Goal: Task Accomplishment & Management: Use online tool/utility

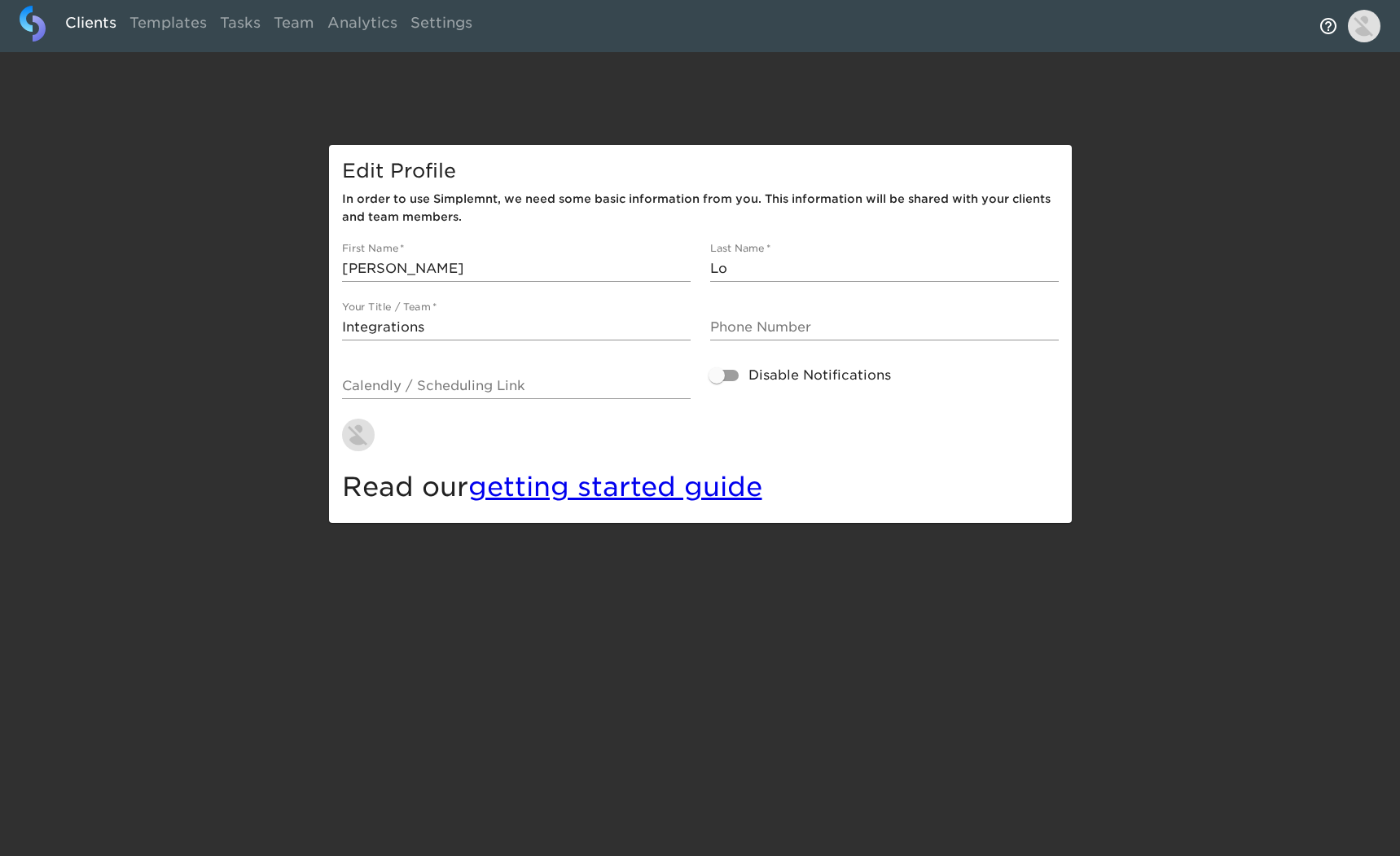
click at [95, 19] on link "Clients" at bounding box center [91, 25] width 65 height 40
select select "10"
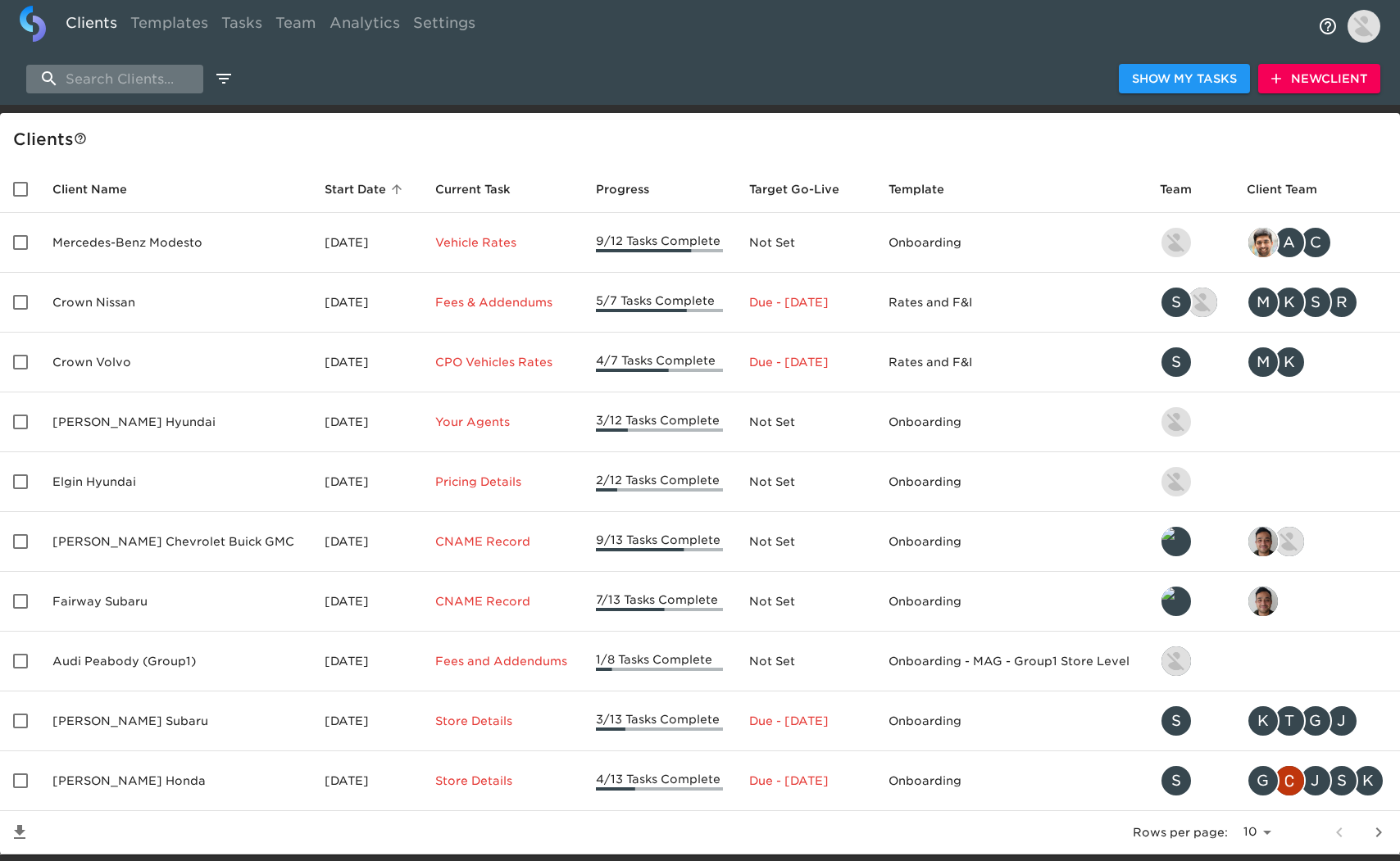
click at [173, 85] on input "search" at bounding box center [114, 79] width 177 height 29
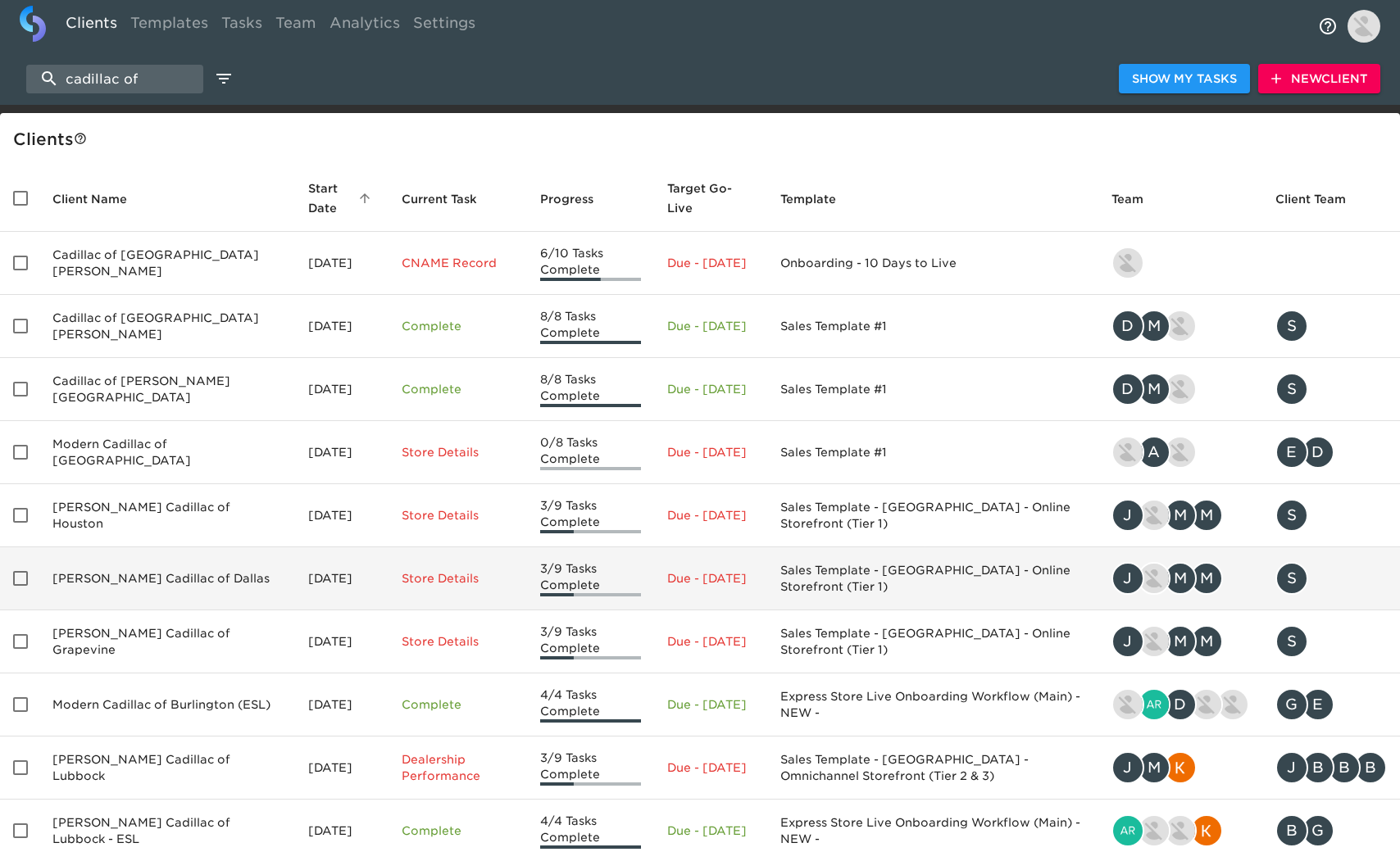
scroll to position [98, 0]
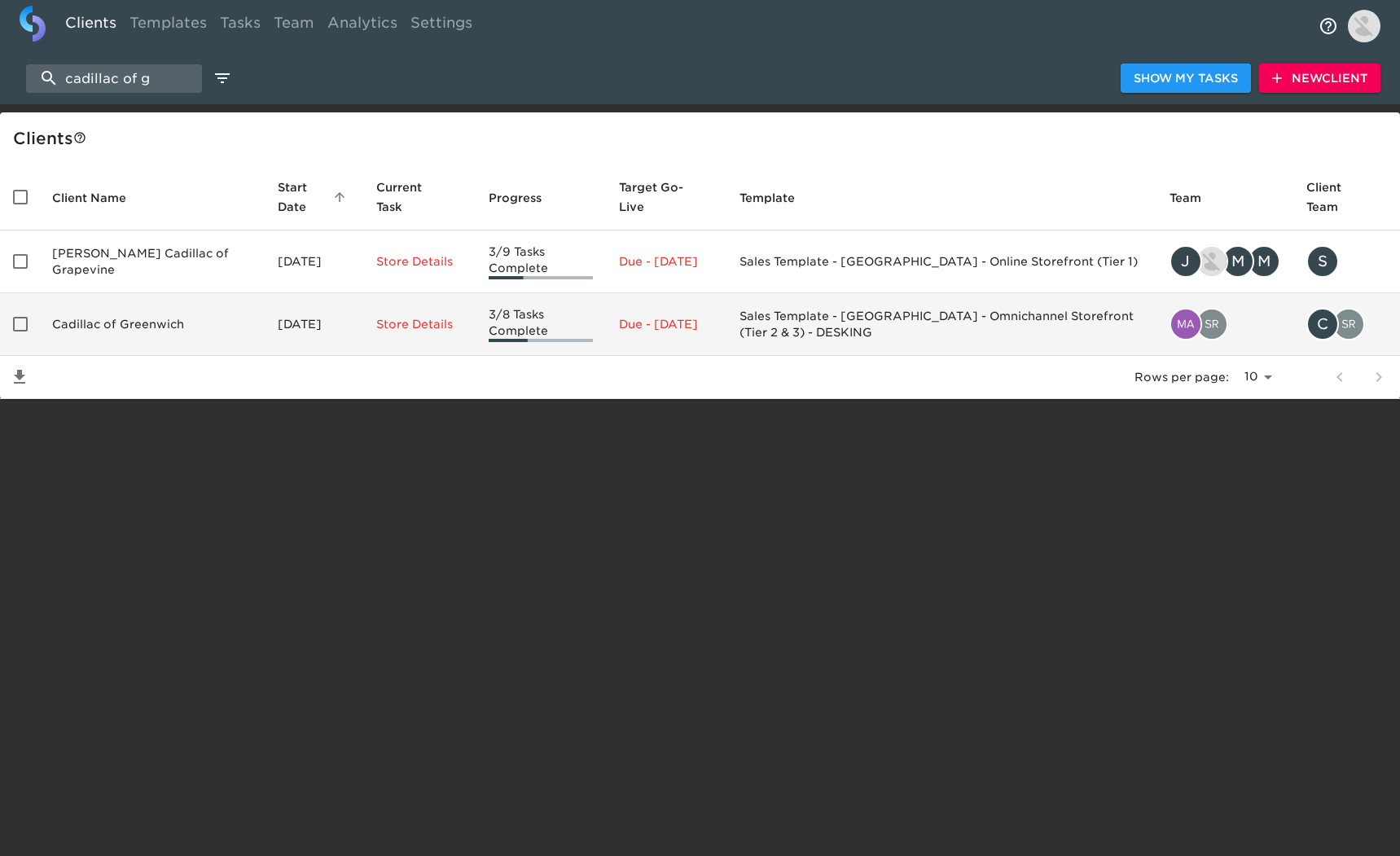
type input "cadillac of g"
click at [264, 318] on td "[DATE]" at bounding box center [313, 324] width 98 height 63
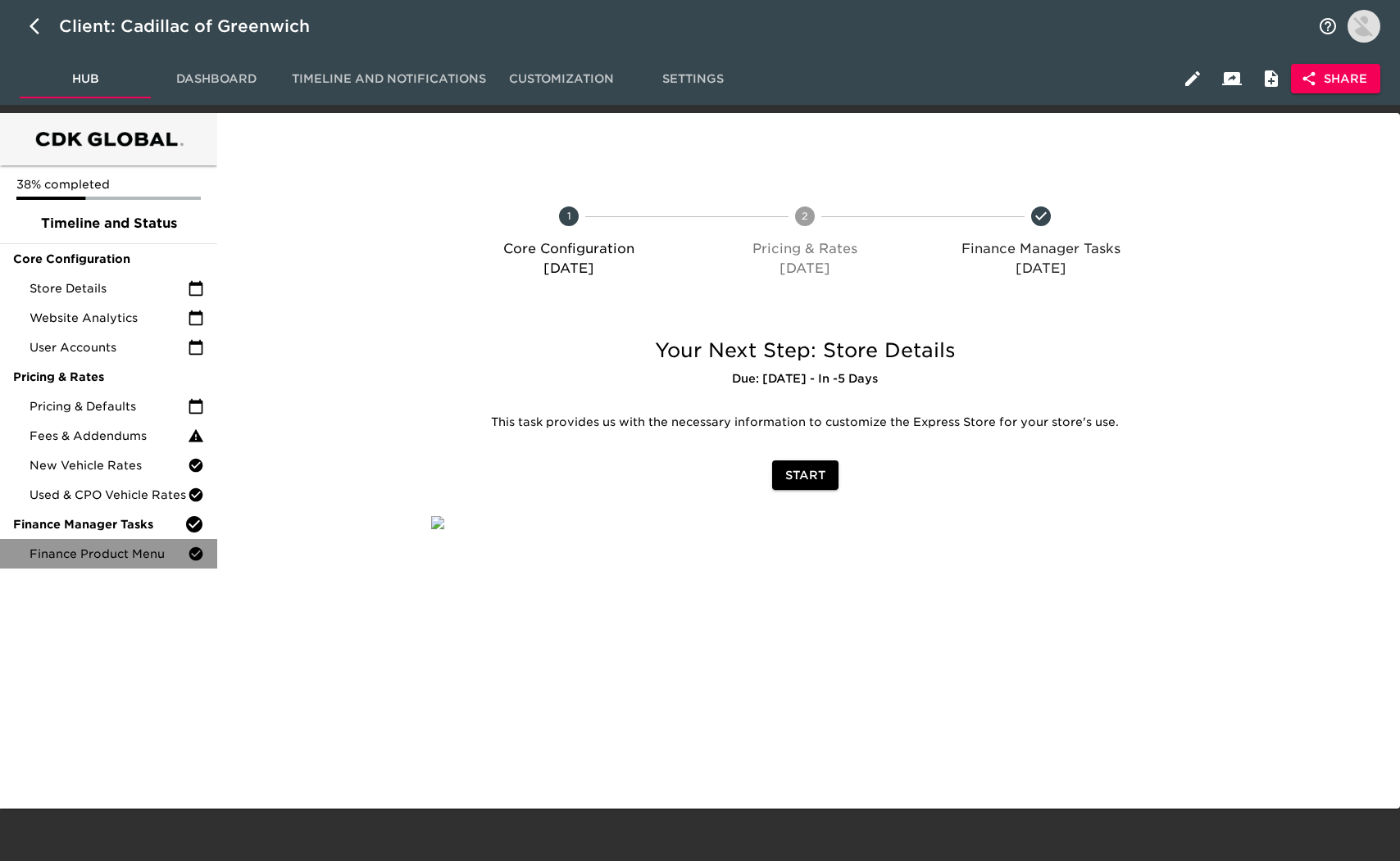
click at [114, 555] on span "Finance Product Menu" at bounding box center [109, 554] width 158 height 17
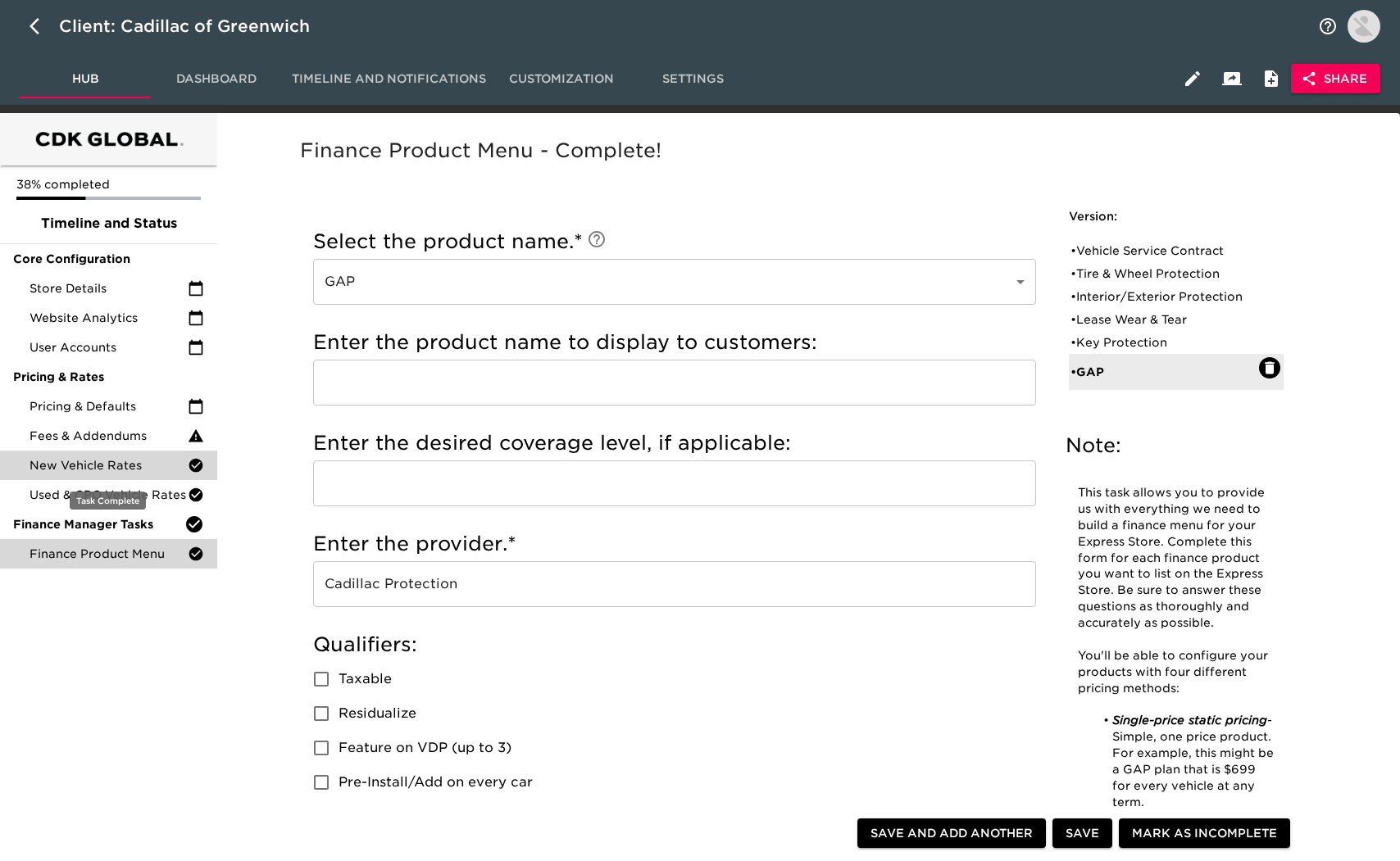
click at [129, 467] on span "New Vehicle Rates" at bounding box center [109, 466] width 158 height 17
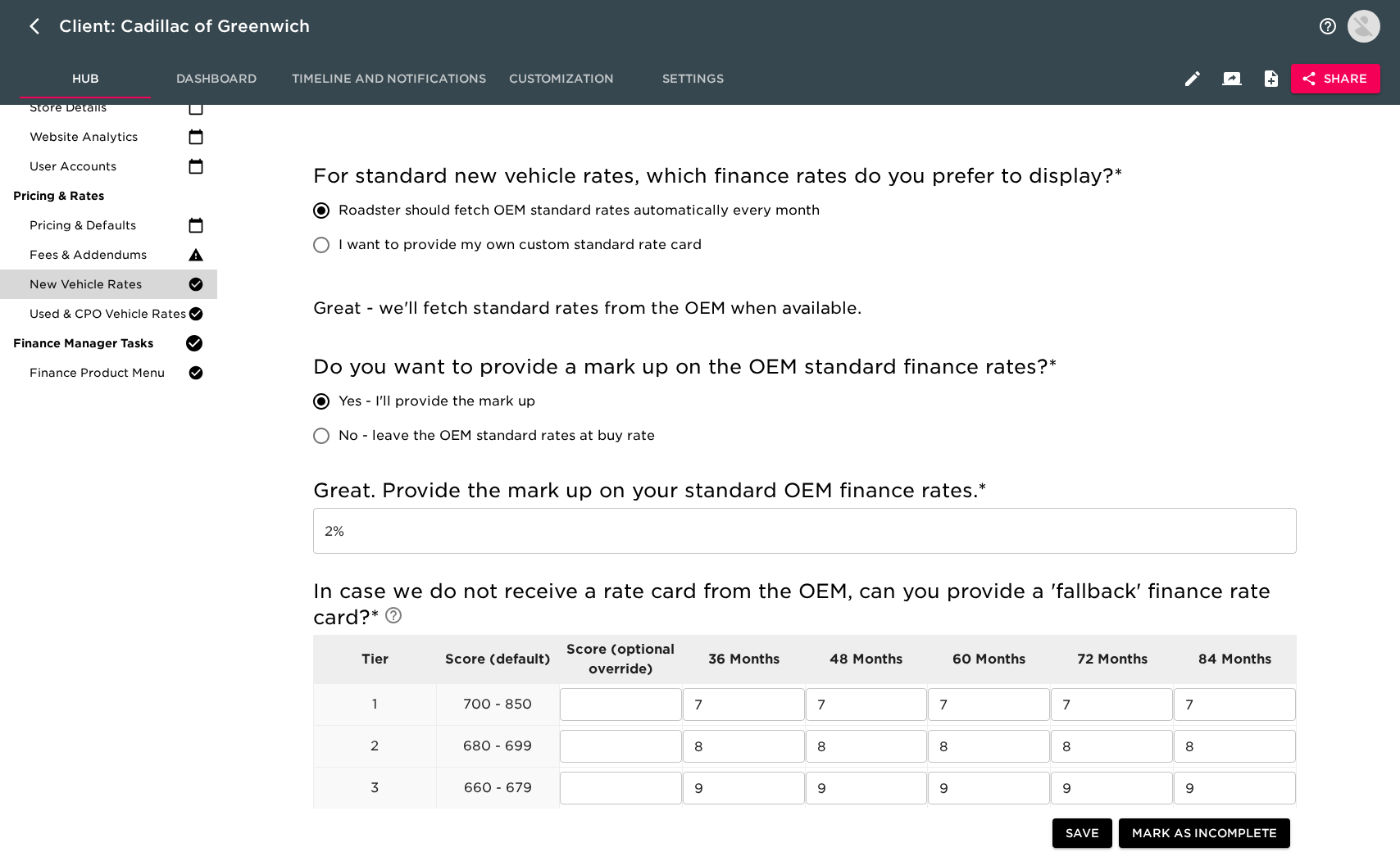
scroll to position [180, 0]
click at [162, 375] on span "Finance Product Menu" at bounding box center [109, 374] width 158 height 17
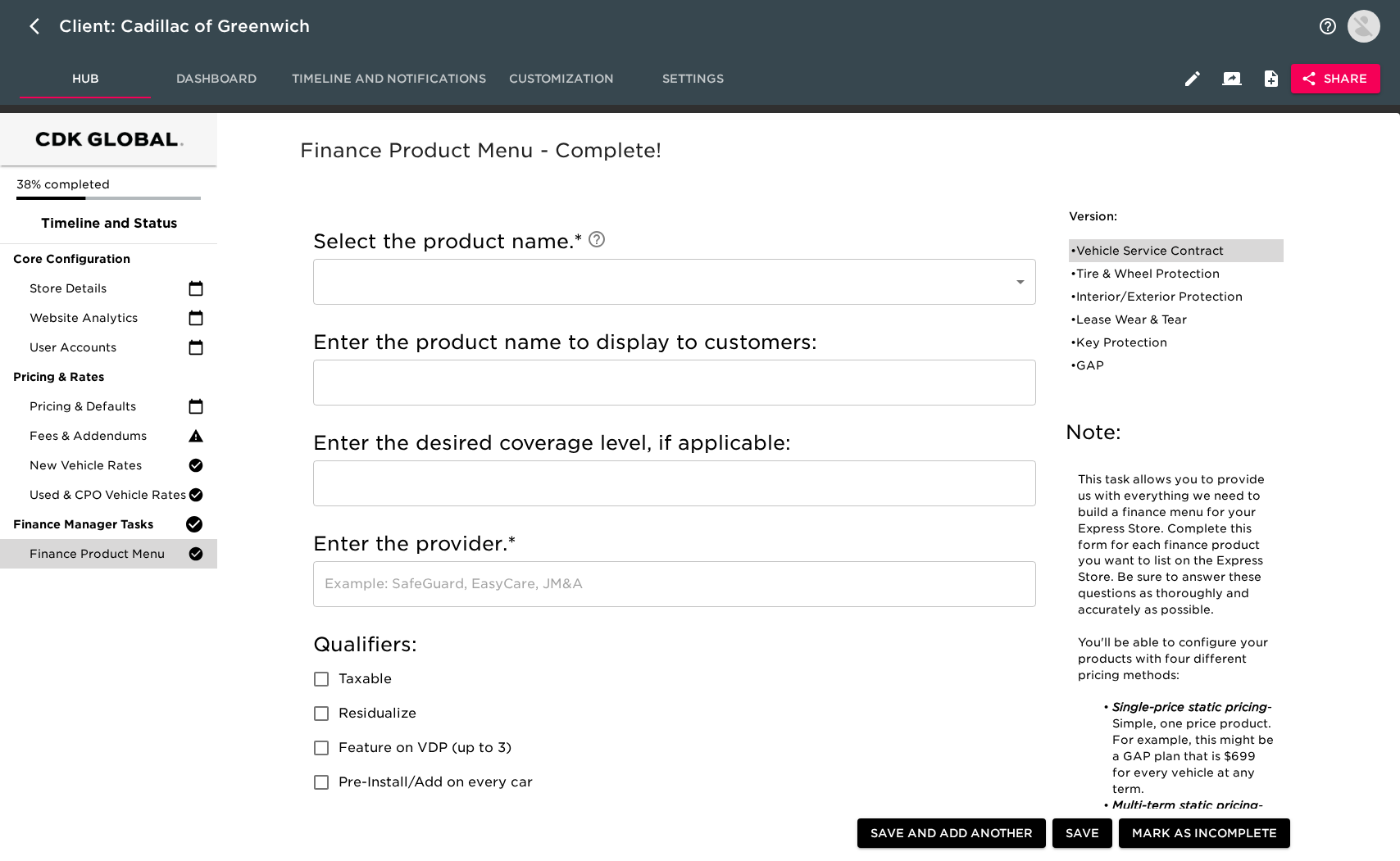
click at [1201, 253] on div "• Vehicle Service Contract" at bounding box center [1165, 251] width 189 height 17
type input "Vehicle Service Contract"
type input "Platinum"
type input "Cadillac Protection"
checkbox input "true"
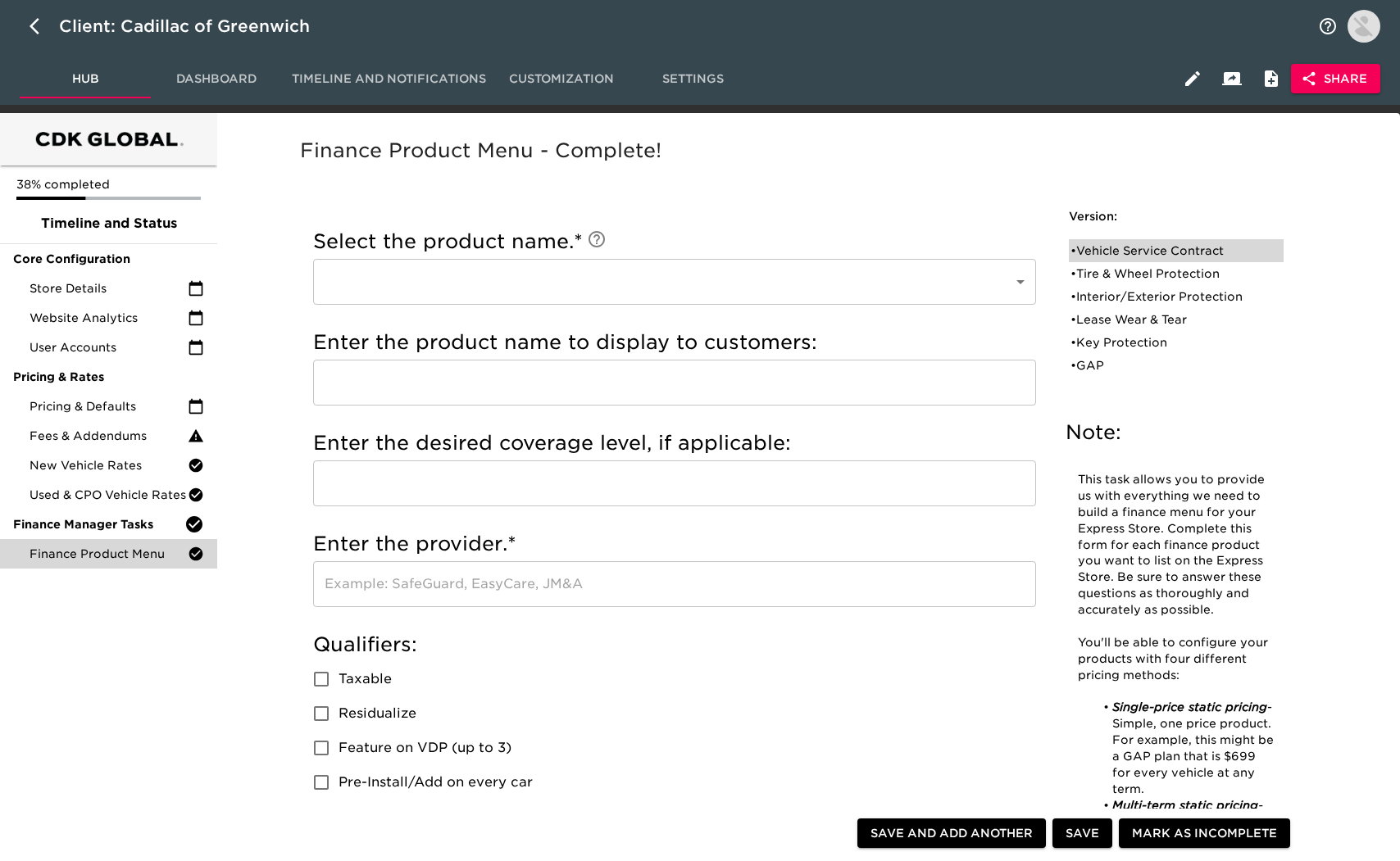
radio input "true"
checkbox input "true"
radio input "true"
type input "1000"
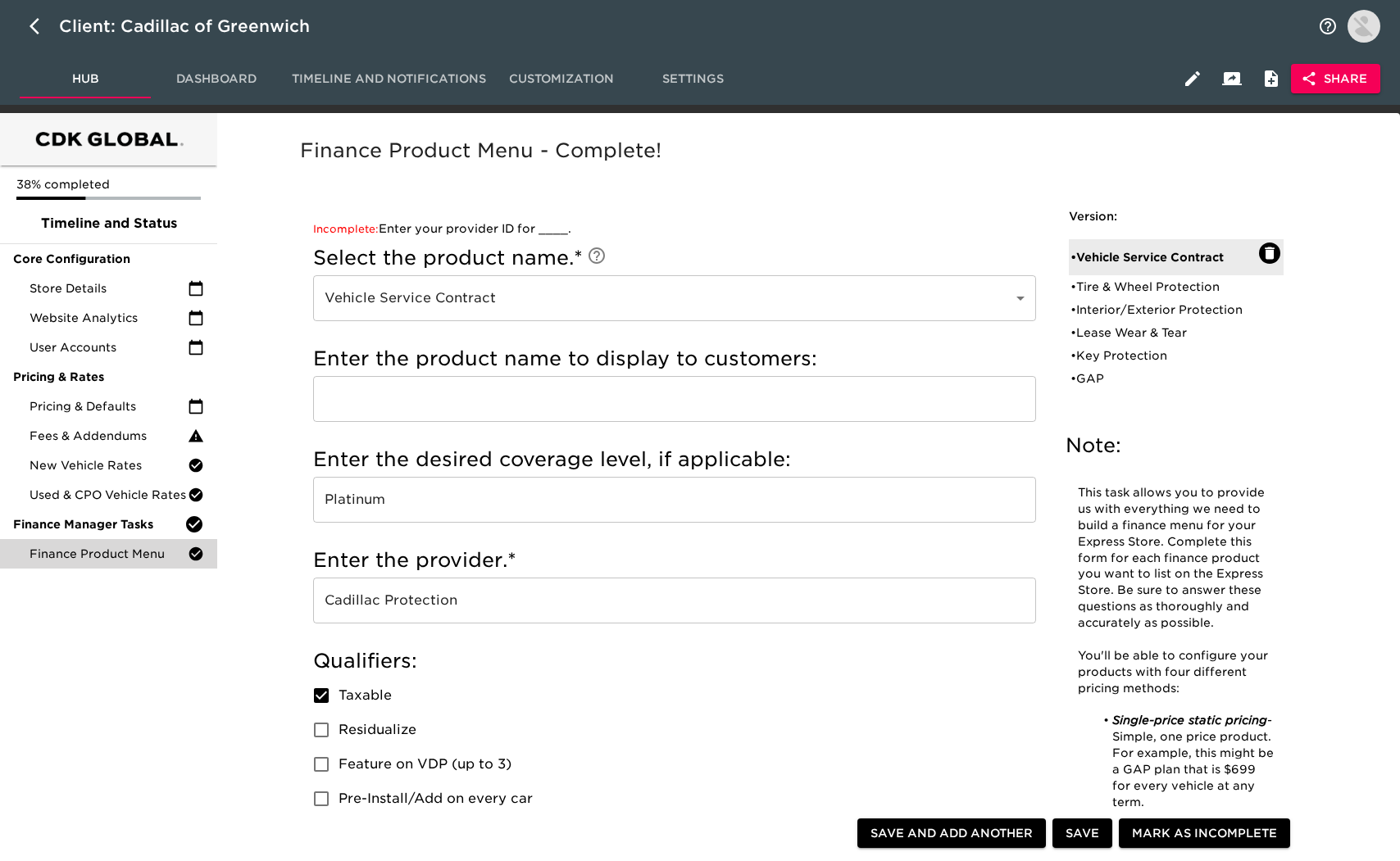
click at [980, 684] on div "Qualifiers: Taxable Residualize Feature on VDP (up to 3) Pre-Install/Add on eve…" at bounding box center [674, 732] width 723 height 168
